Goal: Information Seeking & Learning: Check status

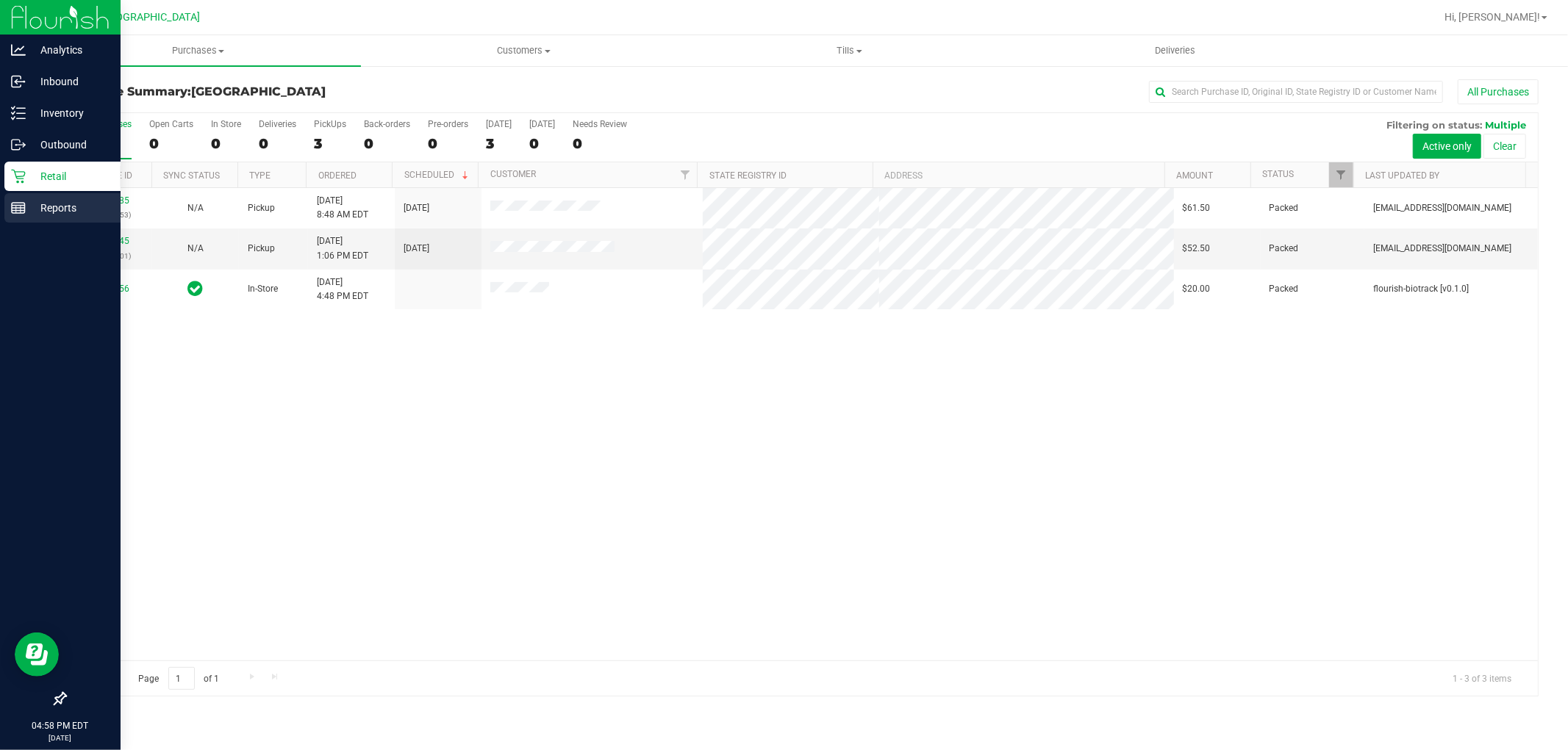
click at [12, 210] on div "Reports" at bounding box center [62, 207] width 116 height 30
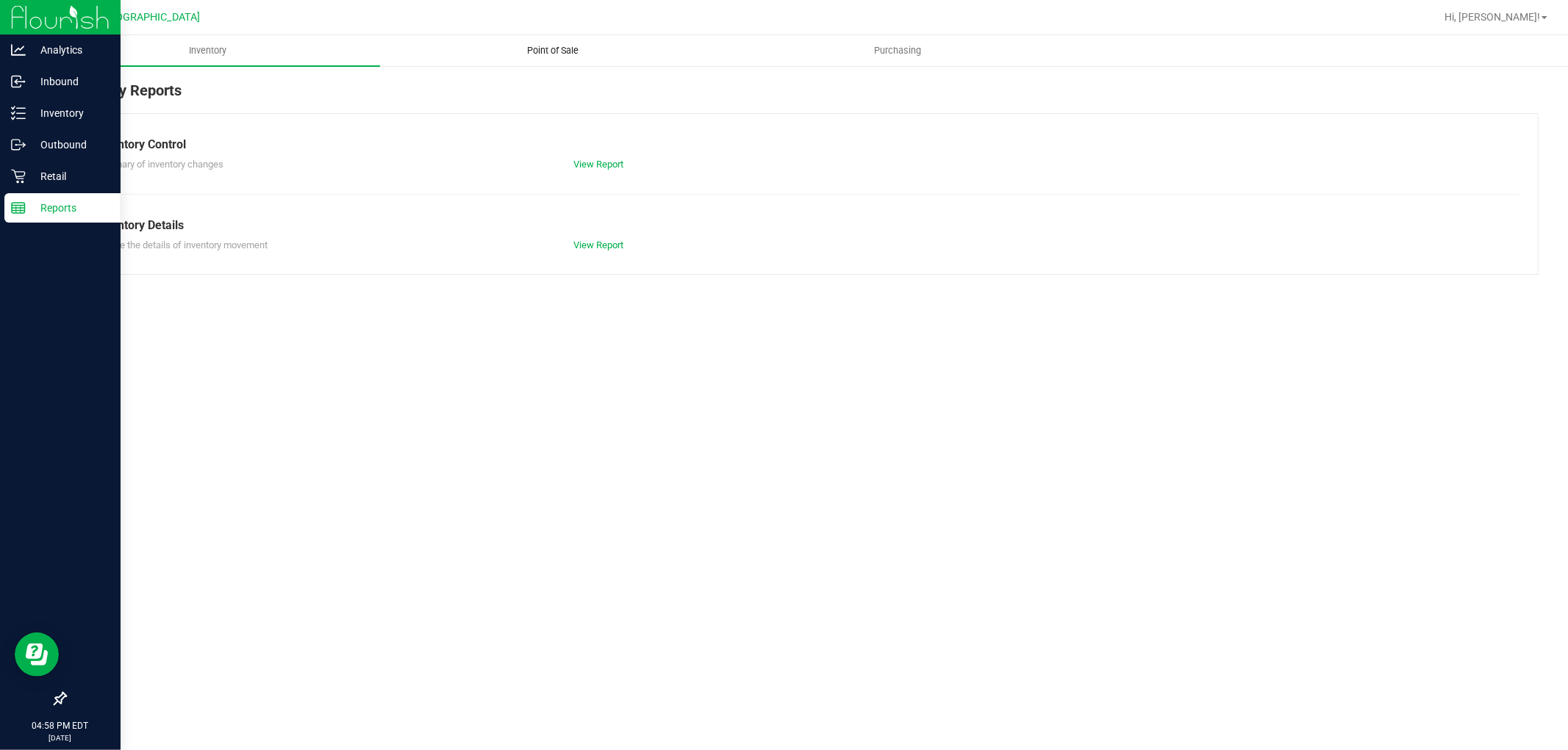
click at [567, 44] on span "Point of Sale" at bounding box center [552, 50] width 91 height 13
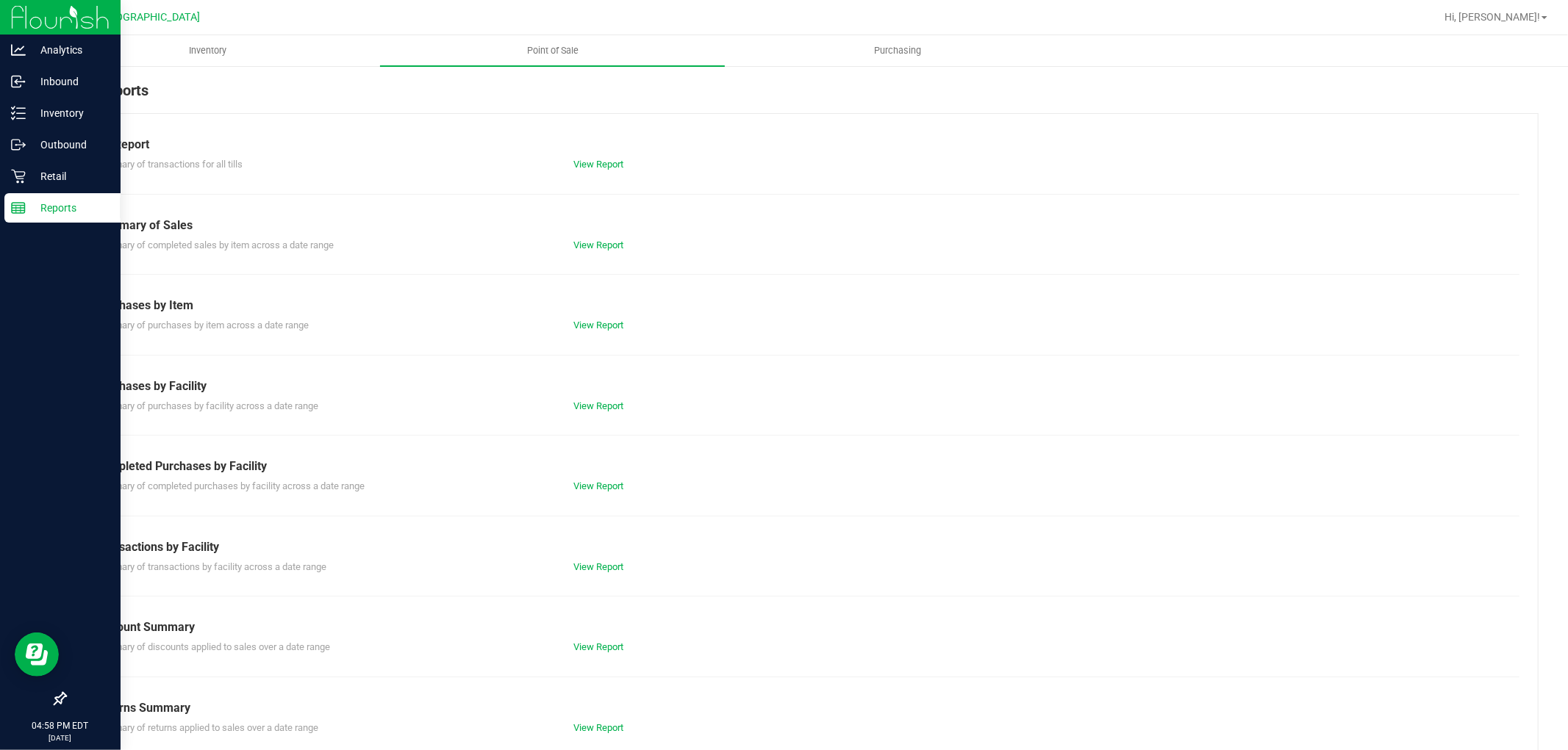
click at [582, 476] on div "Summary of completed purchases by facility across a date range View Report" at bounding box center [802, 484] width 1436 height 18
click at [585, 482] on link "View Report" at bounding box center [598, 486] width 50 height 11
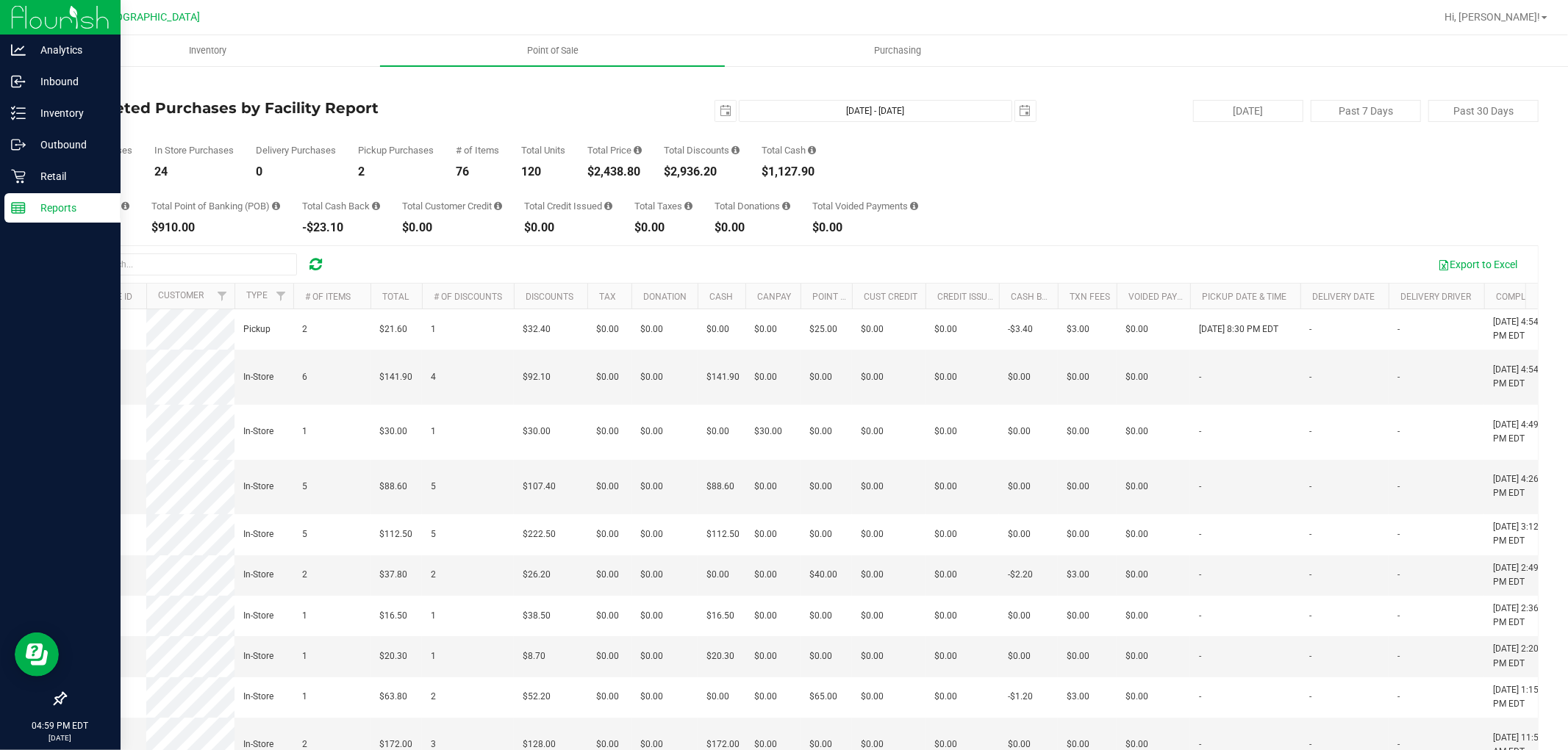
click at [620, 172] on div "$2,438.80" at bounding box center [615, 172] width 55 height 12
copy div "2,438.80"
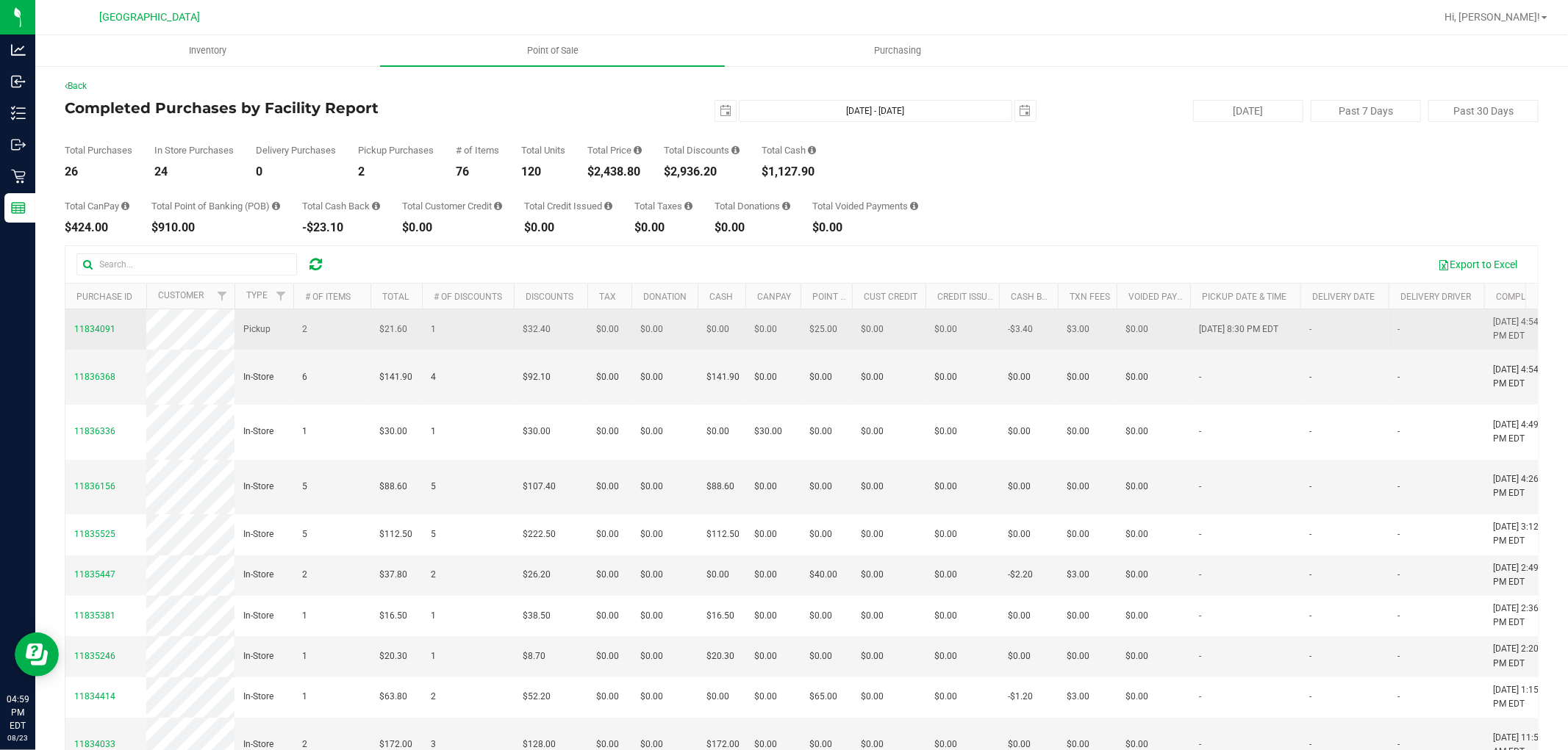
drag, startPoint x: 888, startPoint y: 497, endPoint x: 137, endPoint y: 333, distance: 768.7
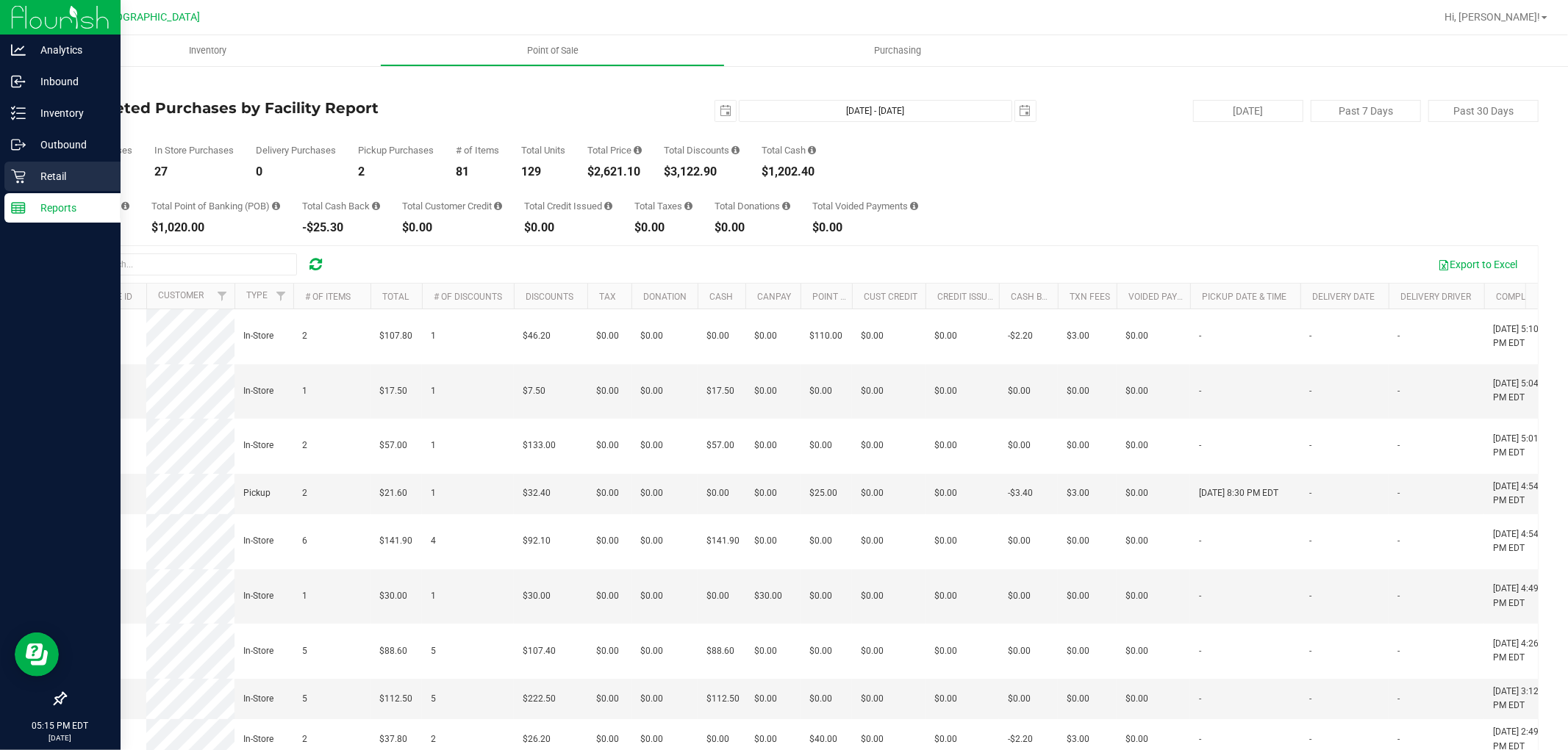
click at [31, 165] on div "Retail" at bounding box center [62, 176] width 116 height 30
